Goal: Browse casually: Explore the website without a specific task or goal

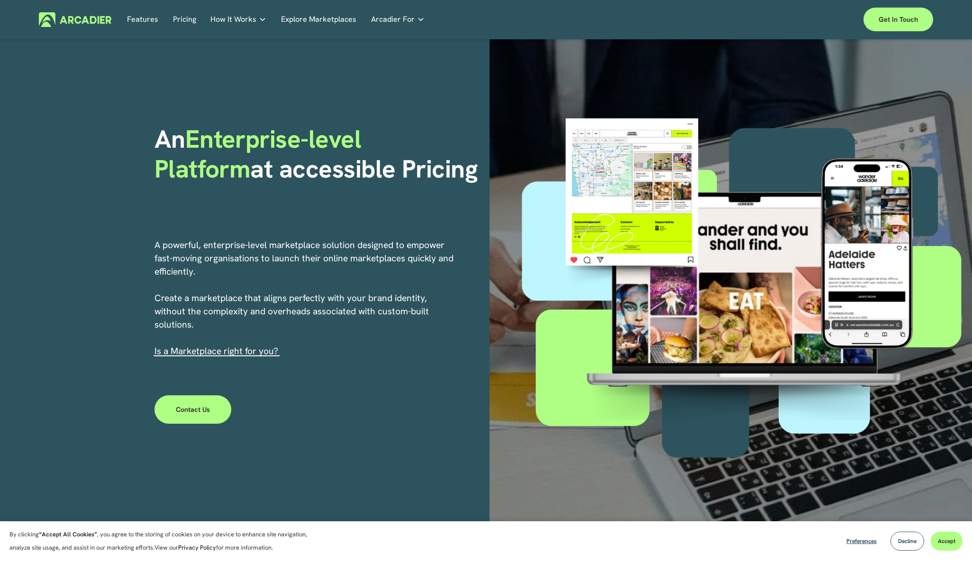
click at [91, 33] on div "Skip to Content Features Pricing How It Works" at bounding box center [486, 19] width 972 height 39
click at [76, 21] on img at bounding box center [75, 19] width 72 height 15
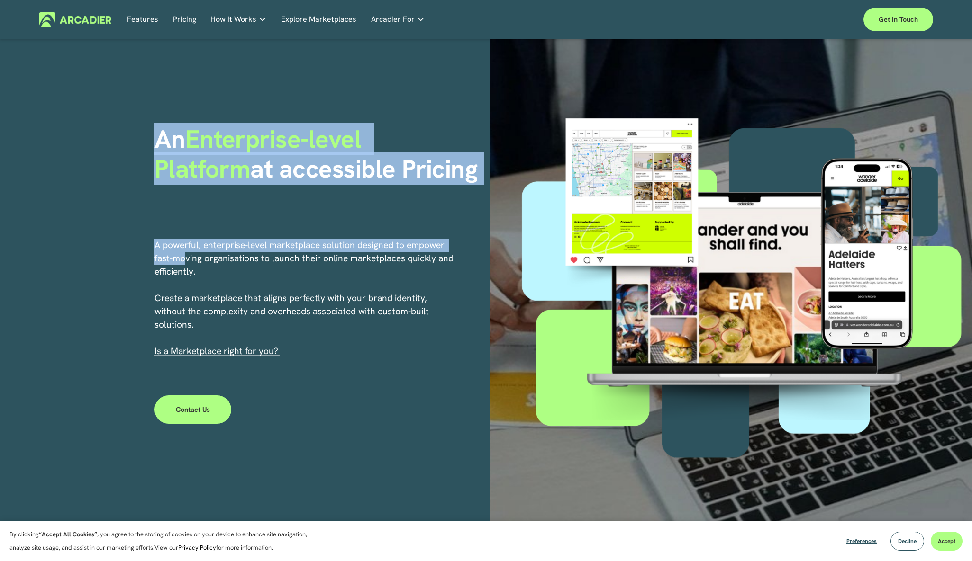
drag, startPoint x: 181, startPoint y: 118, endPoint x: 187, endPoint y: 261, distance: 143.6
click at [187, 261] on div "An Enterprise-level Platform at accessible Pricing A powerful, enterprise-level…" at bounding box center [486, 281] width 972 height 485
click at [187, 261] on p "A powerful, enterprise-level marketplace solution designed to empower fast-movi…" at bounding box center [304, 298] width 300 height 119
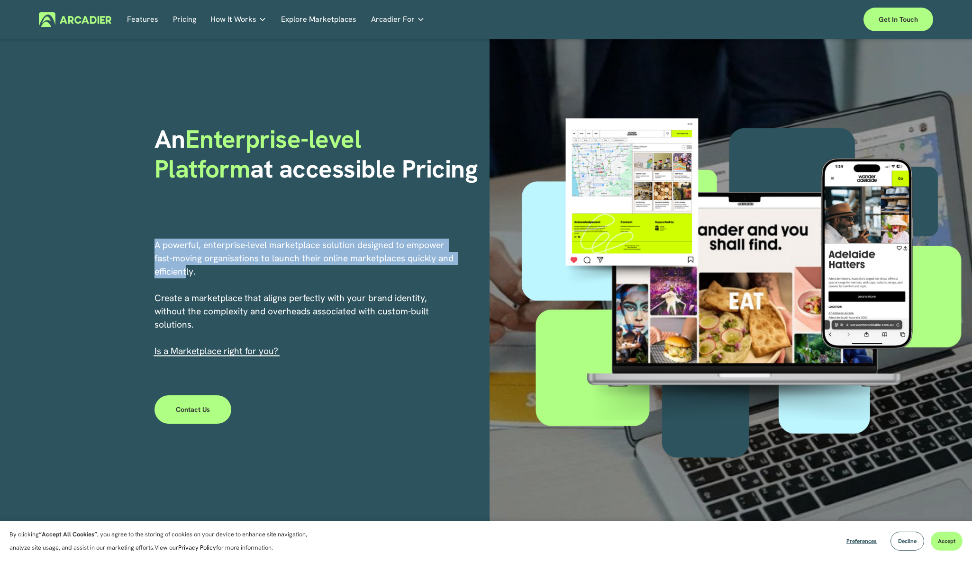
drag, startPoint x: 187, startPoint y: 233, endPoint x: 187, endPoint y: 283, distance: 50.2
click at [187, 283] on div "An Enterprise-level Platform at accessible Pricing A powerful, enterprise-level…" at bounding box center [486, 281] width 972 height 485
click at [187, 283] on p "A powerful, enterprise-level marketplace solution designed to empower fast-movi…" at bounding box center [304, 298] width 300 height 119
drag, startPoint x: 187, startPoint y: 283, endPoint x: 186, endPoint y: 232, distance: 51.2
click at [186, 233] on div "An Enterprise-level Platform at accessible Pricing A powerful, enterprise-level…" at bounding box center [486, 281] width 972 height 485
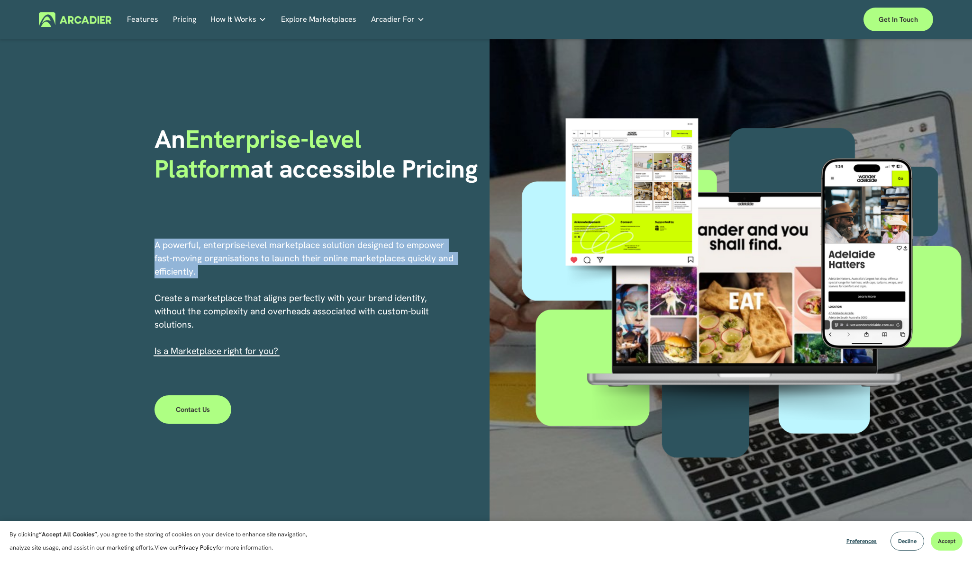
click at [186, 260] on p "A powerful, enterprise-level marketplace solution designed to empower fast-movi…" at bounding box center [304, 298] width 300 height 119
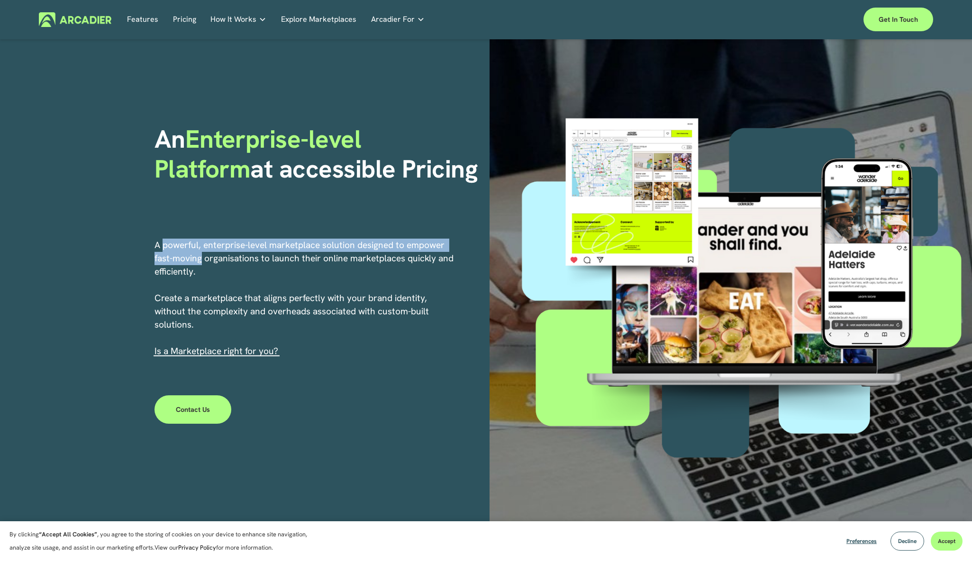
click at [186, 210] on div "An Enterprise-level Platform at accessible Pricing A powerful, enterprise-level…" at bounding box center [486, 281] width 972 height 485
click at [186, 194] on div "An Enterprise-level Platform at accessible Pricing" at bounding box center [318, 175] width 328 height 100
